Goal: Find specific page/section: Find specific page/section

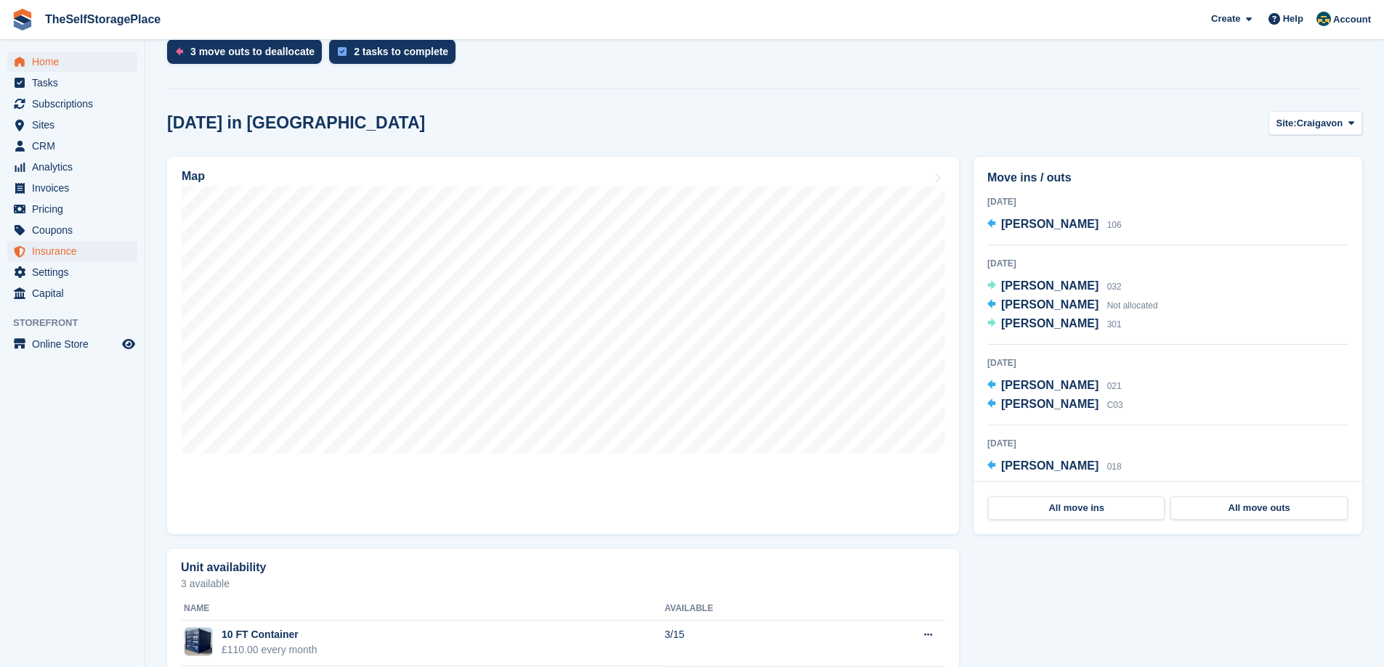
scroll to position [181, 0]
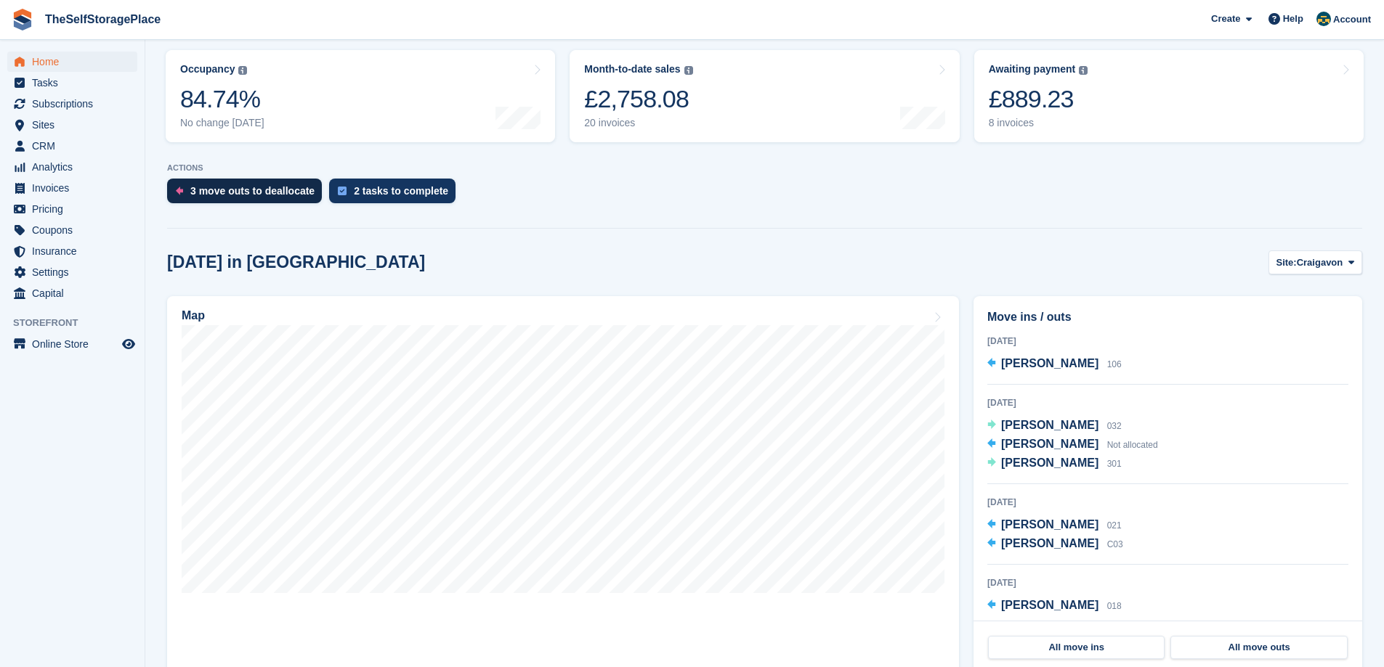
click at [265, 189] on div "3 move outs to deallocate" at bounding box center [252, 191] width 124 height 12
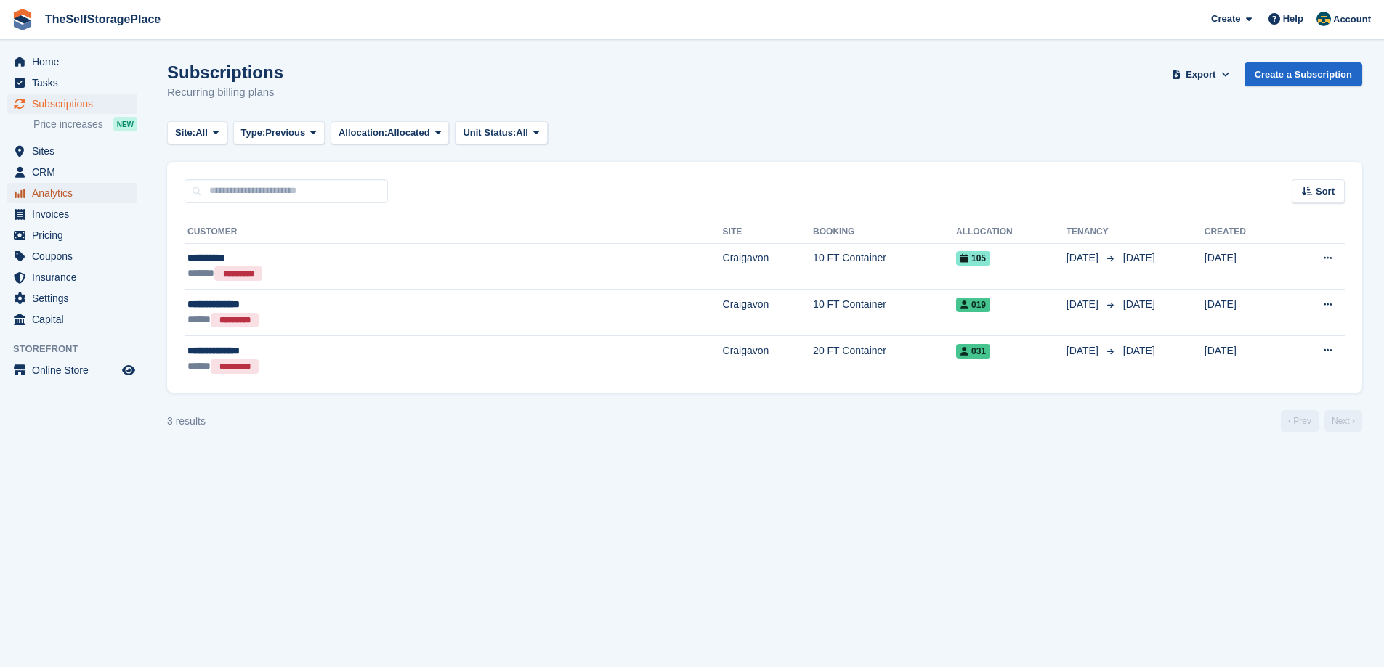
click at [38, 186] on span "Analytics" at bounding box center [75, 193] width 87 height 20
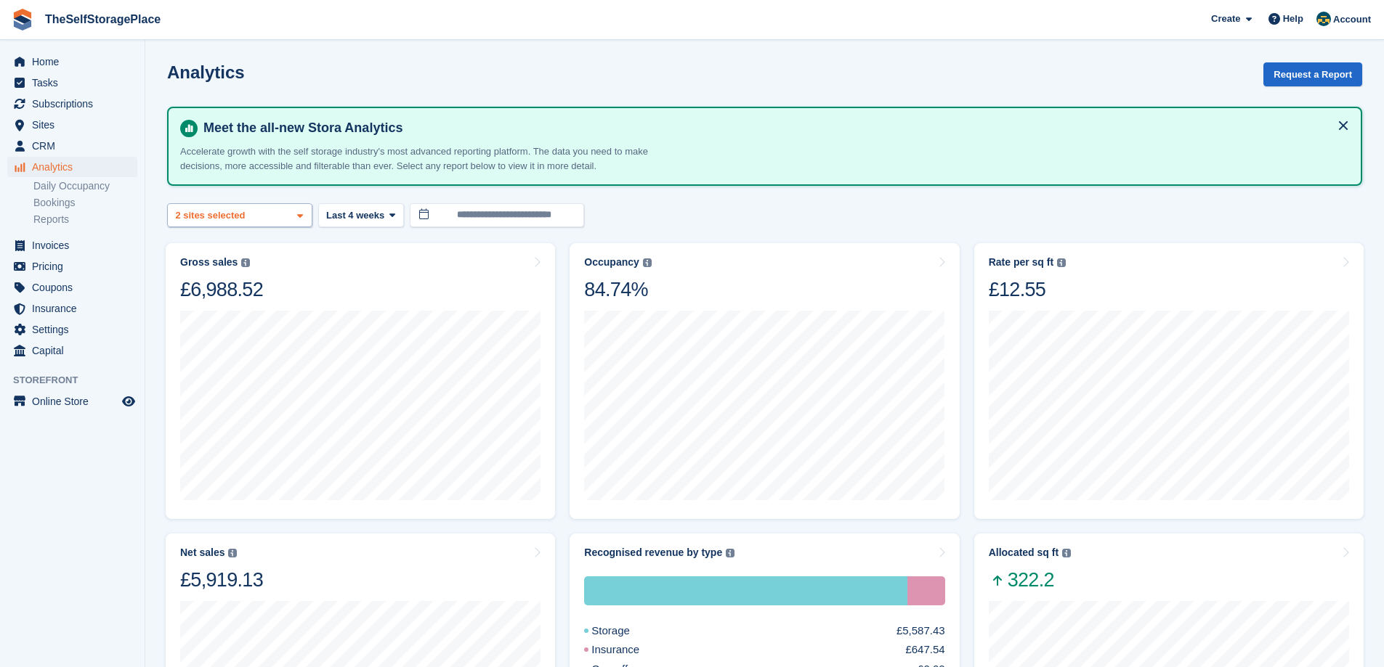
click at [246, 216] on div "Craigavon 2 sites selected" at bounding box center [239, 215] width 145 height 24
select select "****"
click at [686, 174] on div "Meet the all-new Stora Analytics Accelerate growth with the self storage indust…" at bounding box center [764, 147] width 1195 height 80
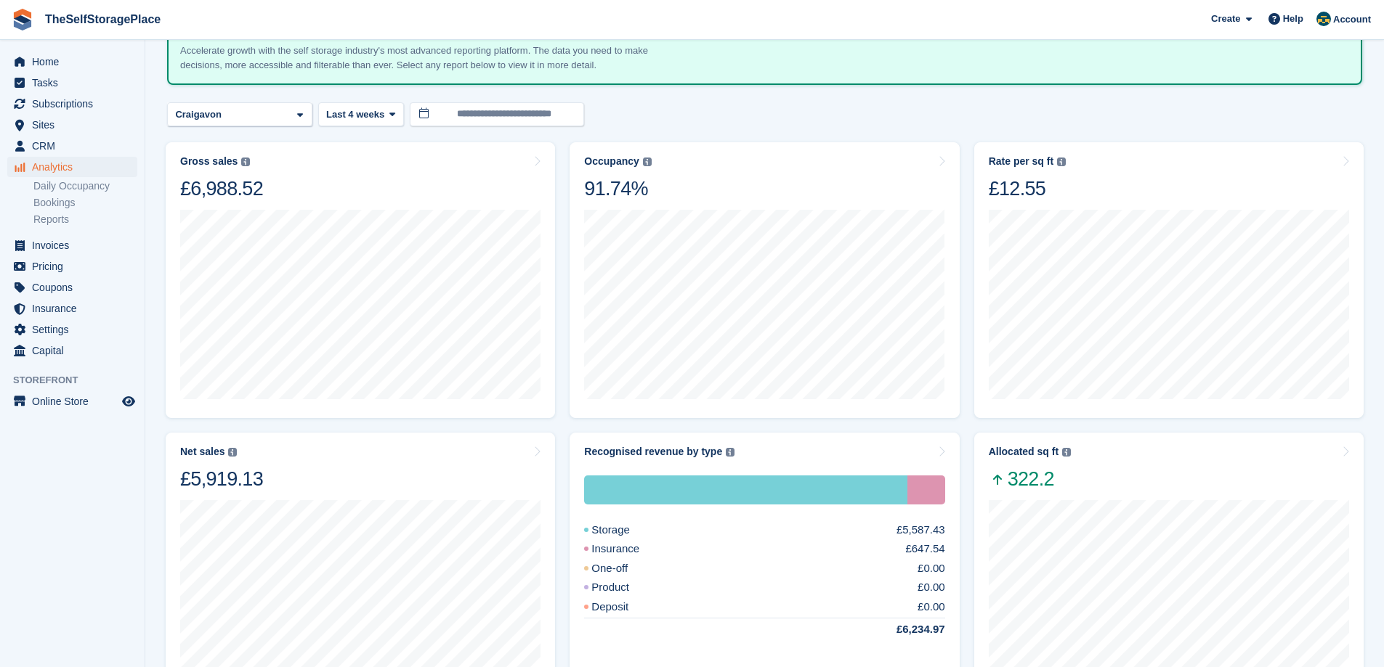
scroll to position [73, 0]
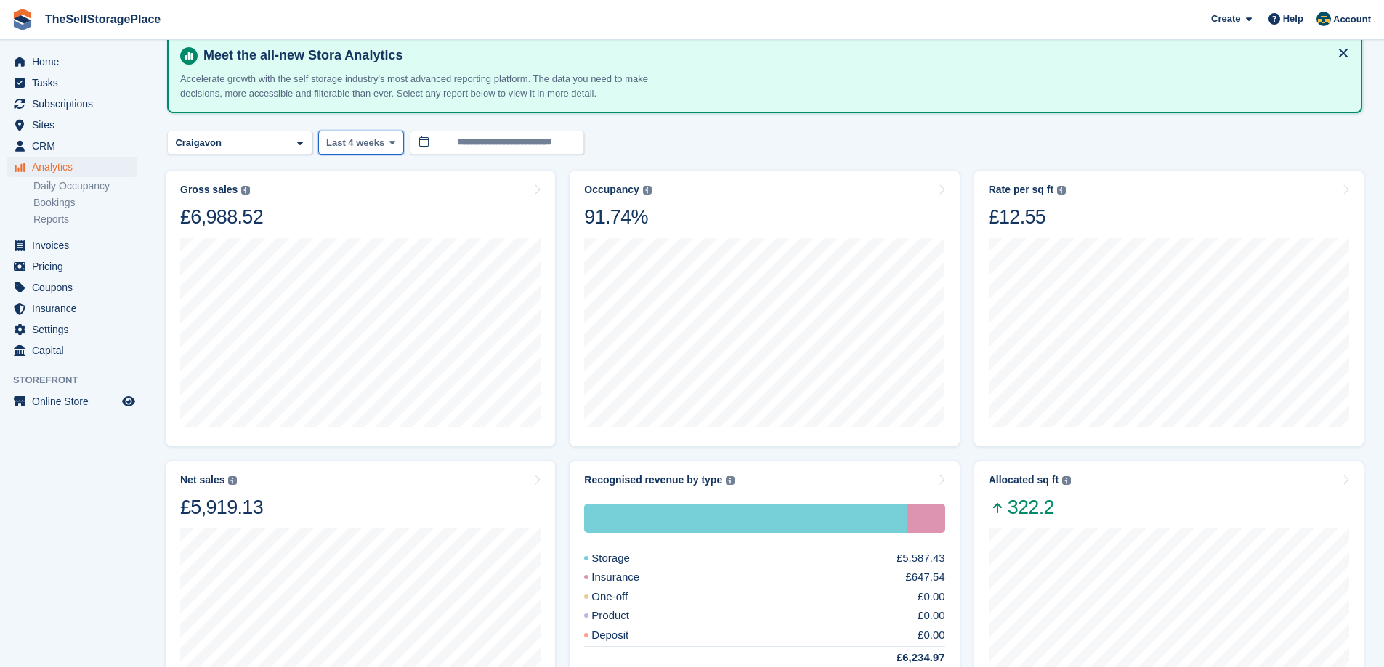
click at [389, 145] on icon at bounding box center [392, 142] width 6 height 9
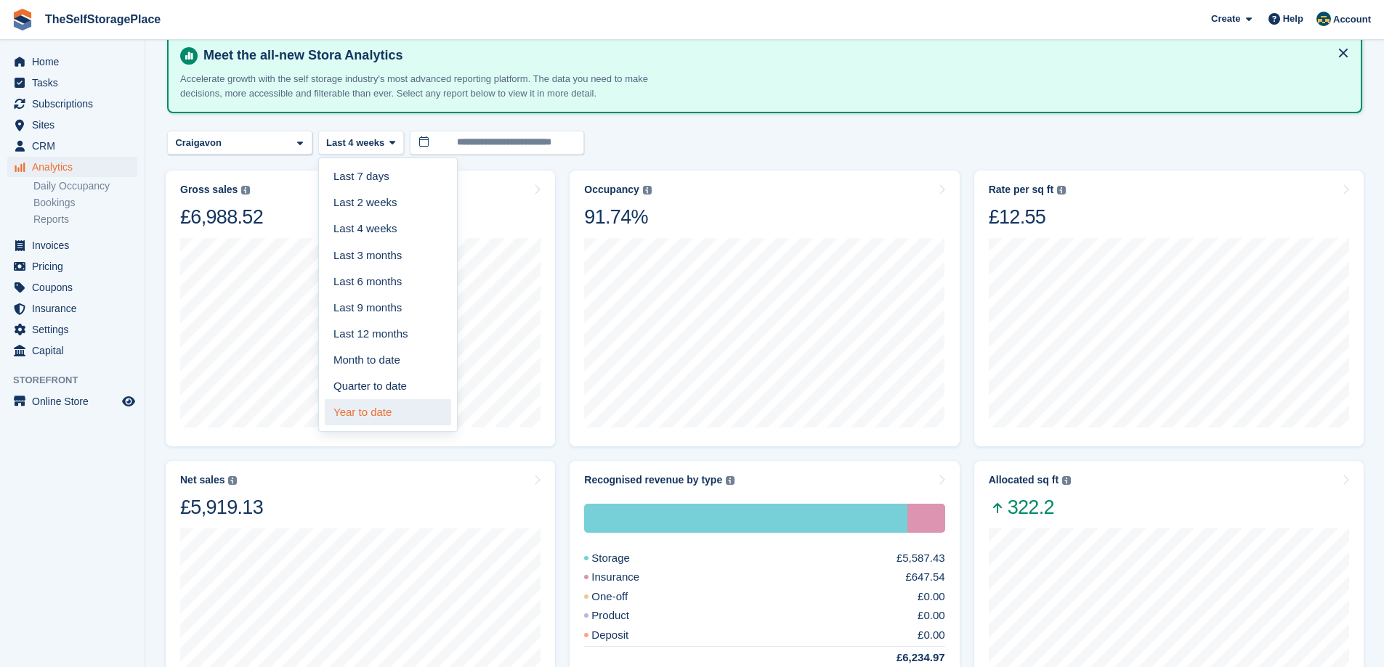
click at [397, 406] on link "Year to date" at bounding box center [388, 412] width 126 height 26
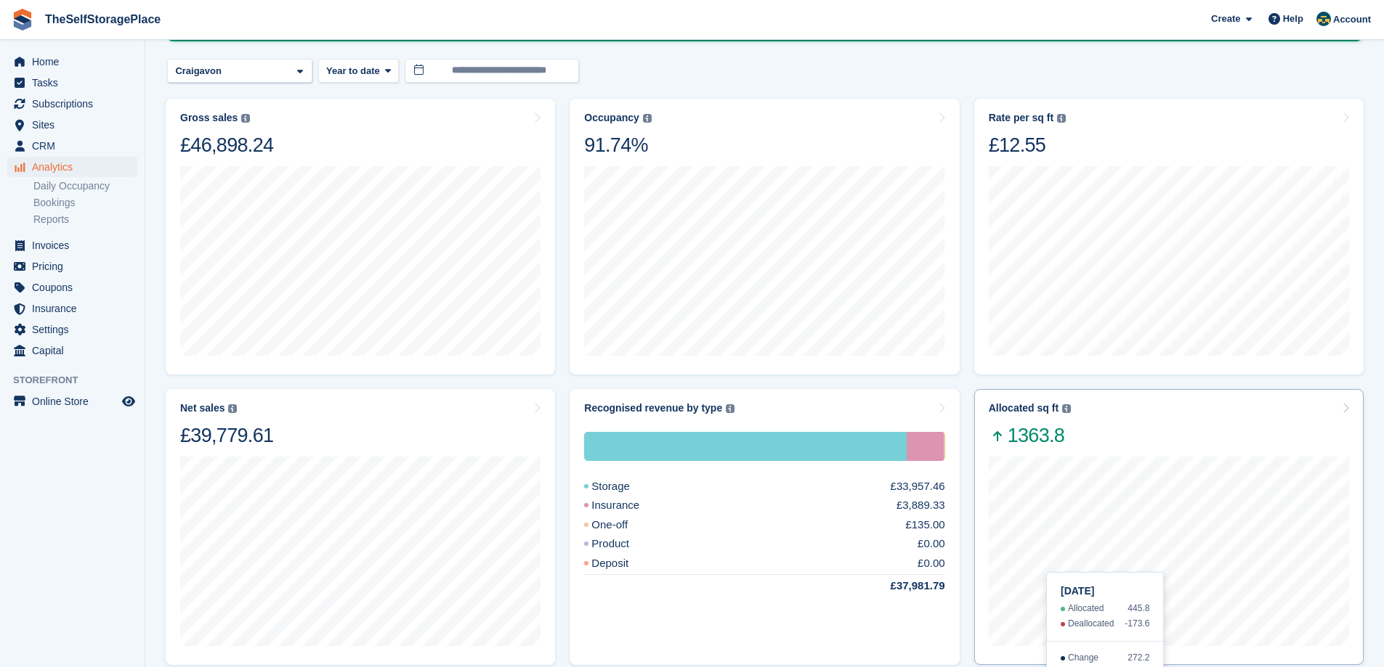
scroll to position [94, 0]
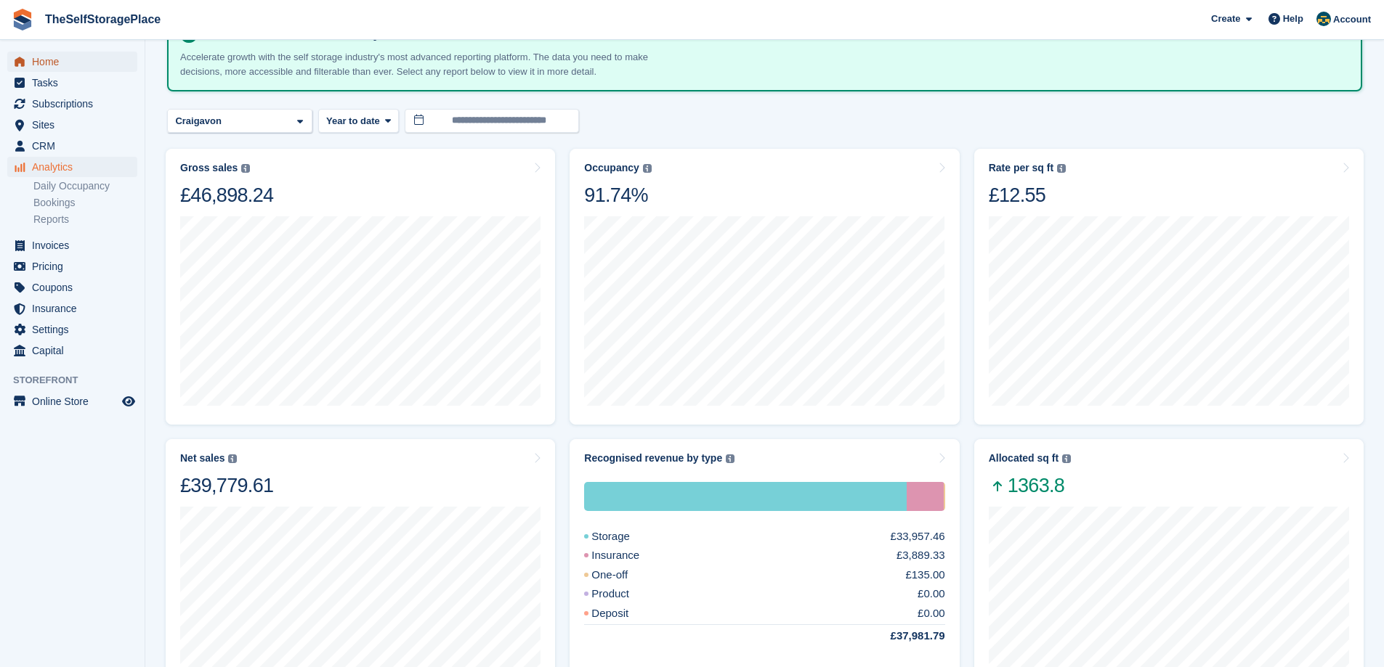
click at [63, 68] on span "Home" at bounding box center [75, 62] width 87 height 20
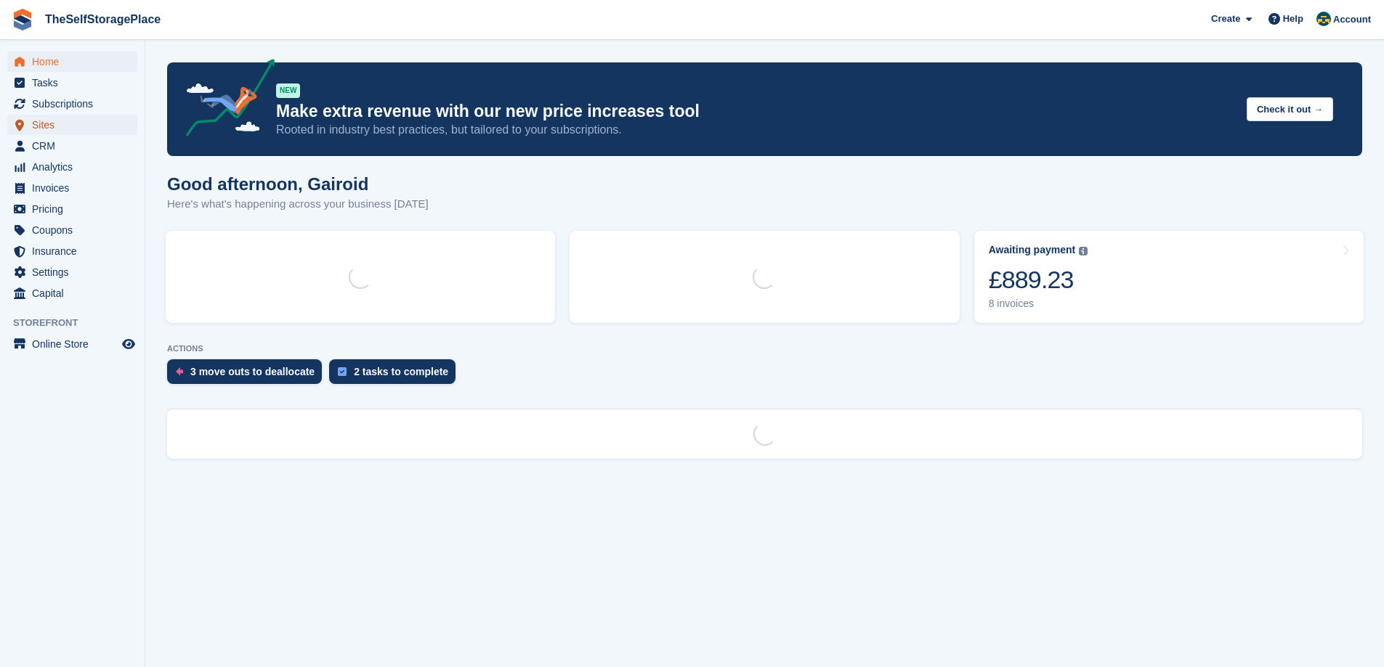
click at [68, 129] on span "Sites" at bounding box center [75, 125] width 87 height 20
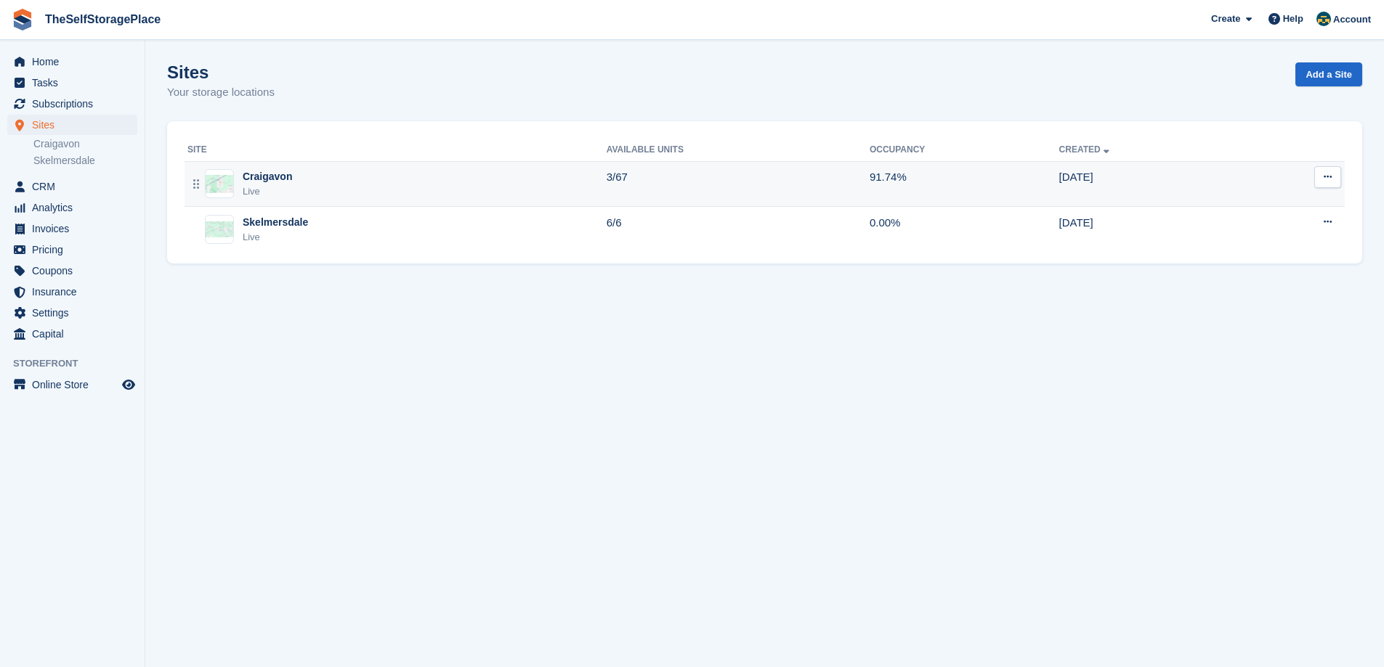
click at [237, 190] on div "Craigavon Live" at bounding box center [396, 184] width 419 height 30
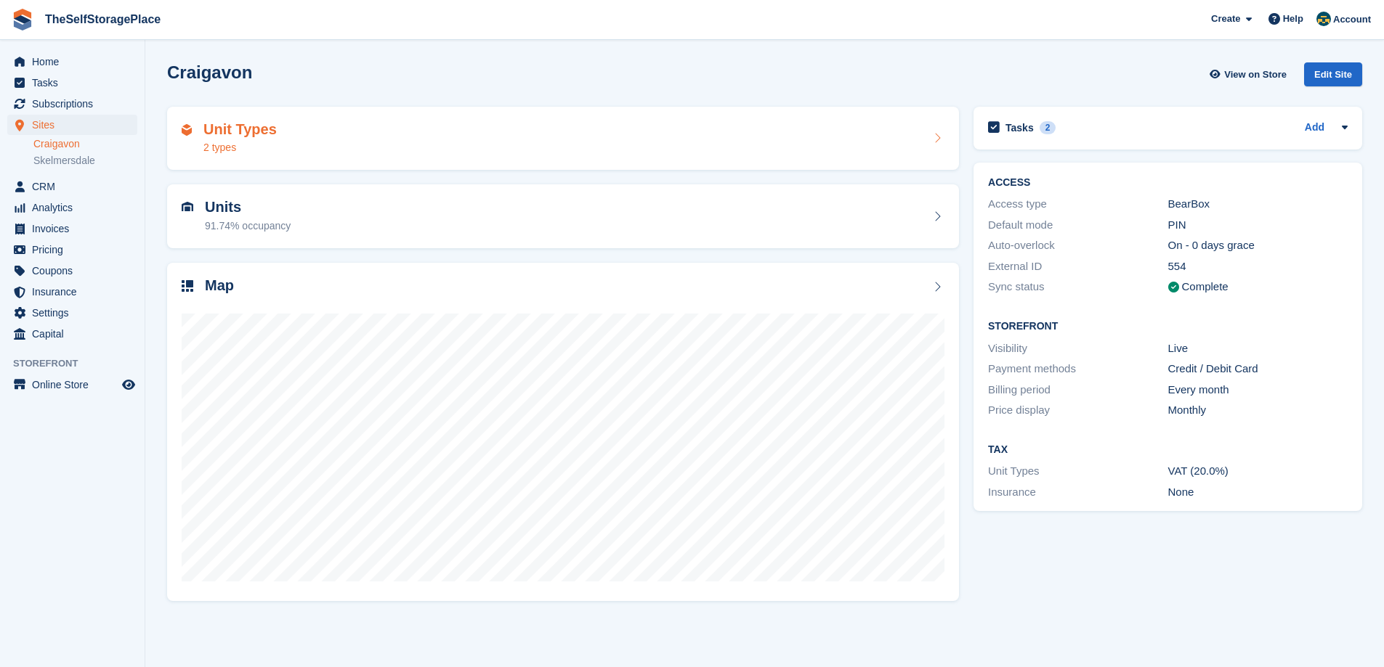
click at [272, 133] on h2 "Unit Types" at bounding box center [239, 129] width 73 height 17
